Goal: Transaction & Acquisition: Book appointment/travel/reservation

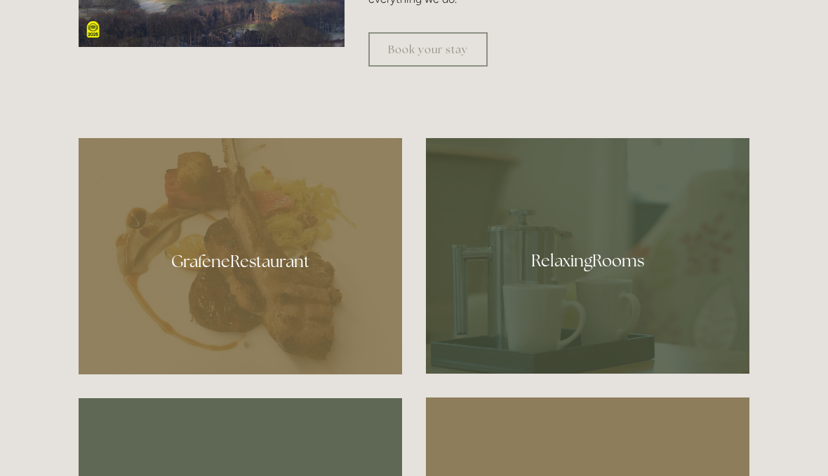
scroll to position [691, 0]
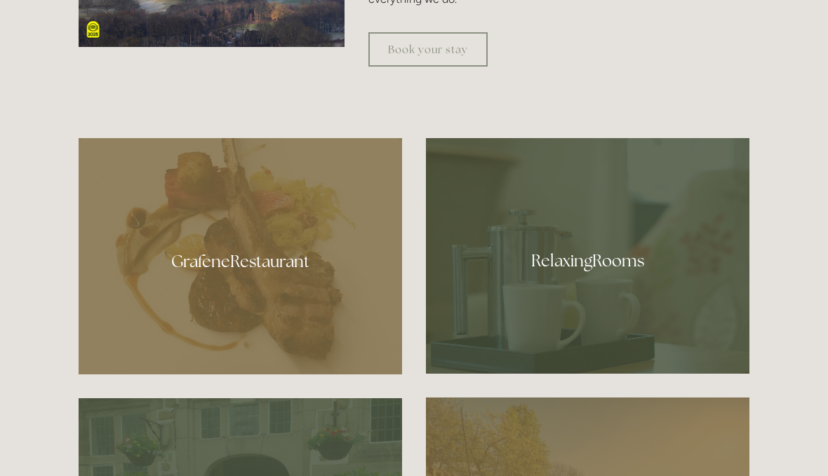
click at [153, 270] on div at bounding box center [240, 256] width 323 height 236
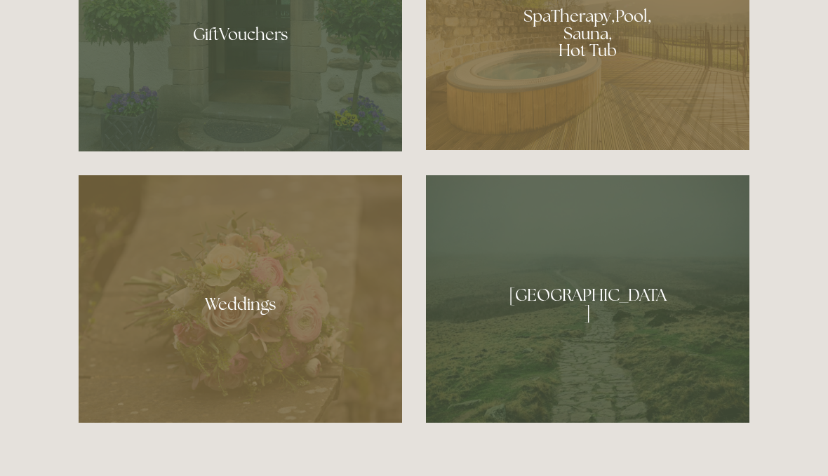
scroll to position [1182, 0]
click at [683, 113] on div at bounding box center [587, 28] width 323 height 243
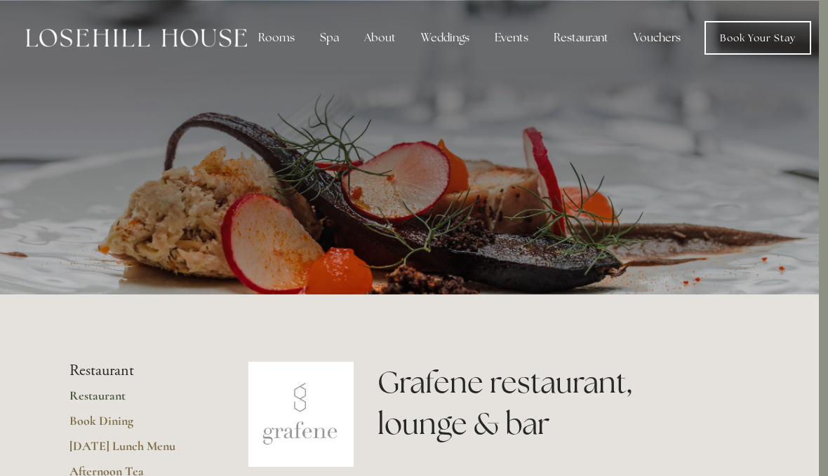
scroll to position [0, 9]
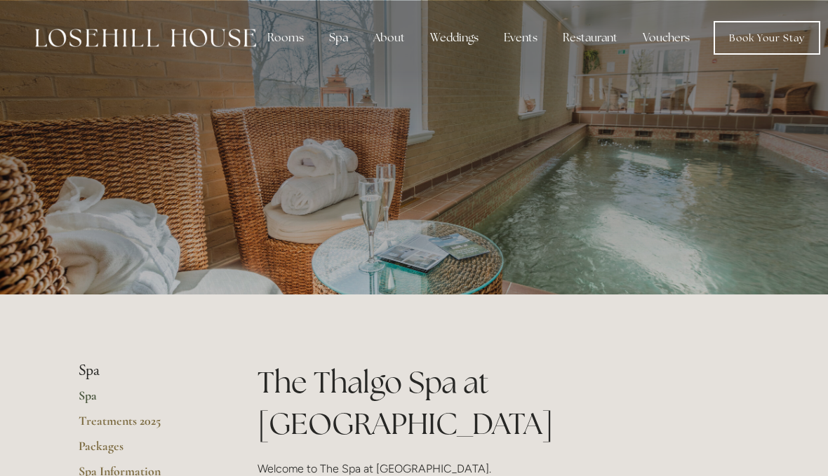
click at [749, 47] on link "Book Your Stay" at bounding box center [766, 38] width 107 height 34
